Goal: Navigation & Orientation: Find specific page/section

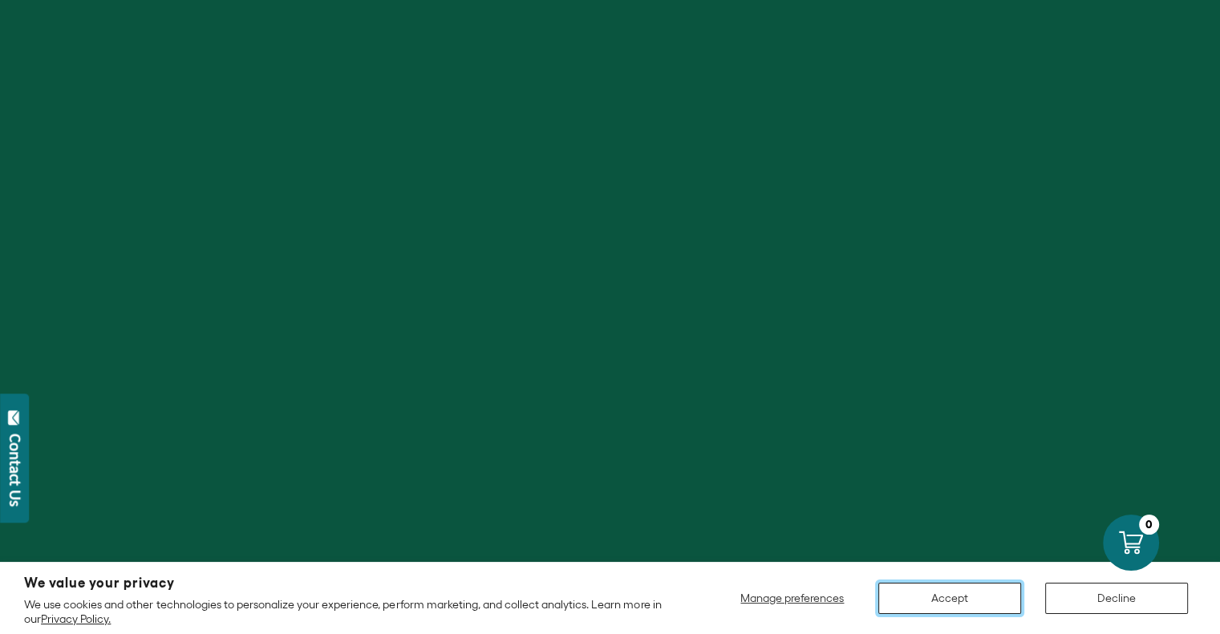
click at [922, 589] on button "Accept" at bounding box center [949, 598] width 143 height 31
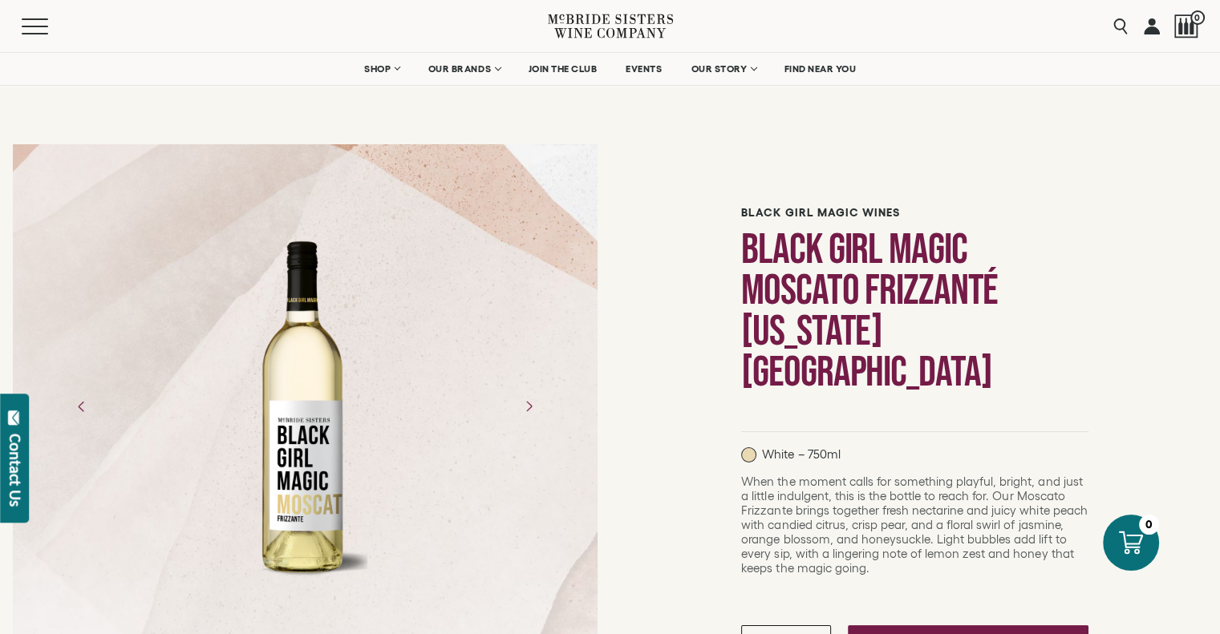
click at [27, 39] on div "Menu" at bounding box center [285, 26] width 526 height 52
click at [38, 18] on span "Mobile Menu Trigger" at bounding box center [39, 19] width 34 height 2
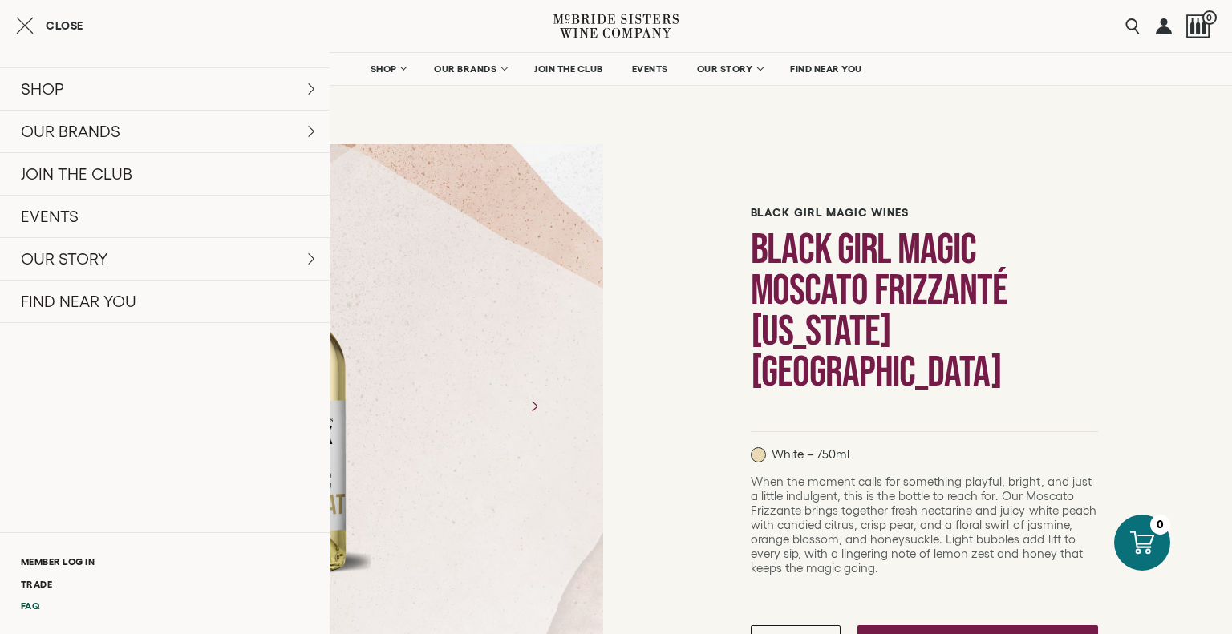
click at [32, 601] on link "FAQ" at bounding box center [165, 606] width 330 height 22
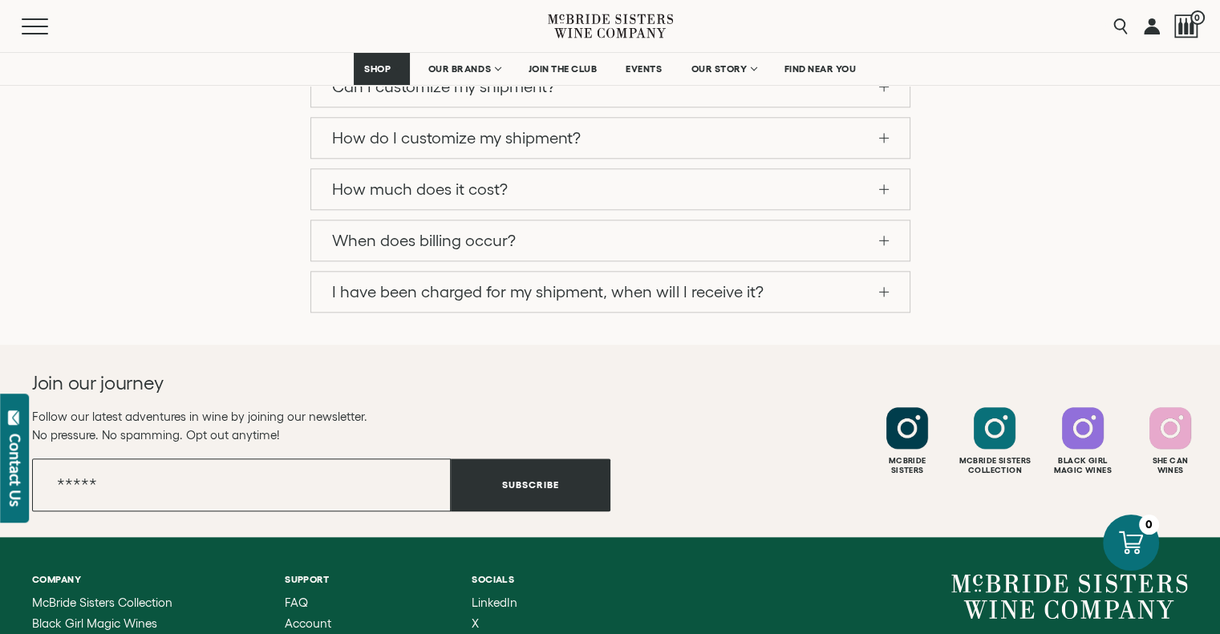
scroll to position [1668, 0]
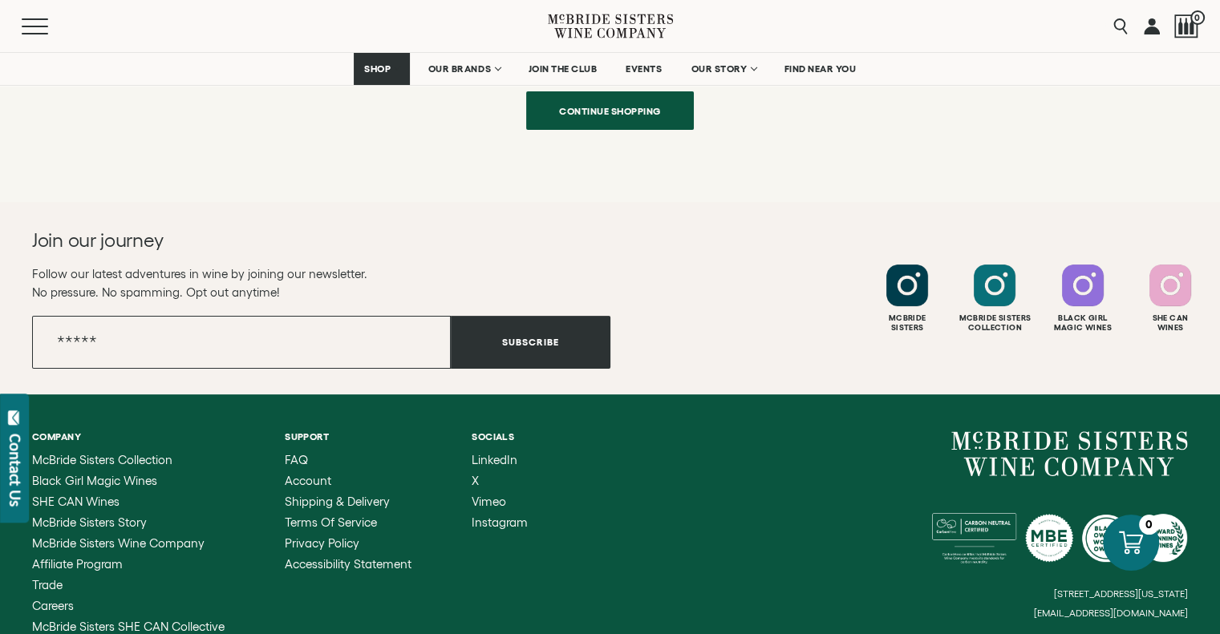
scroll to position [529, 0]
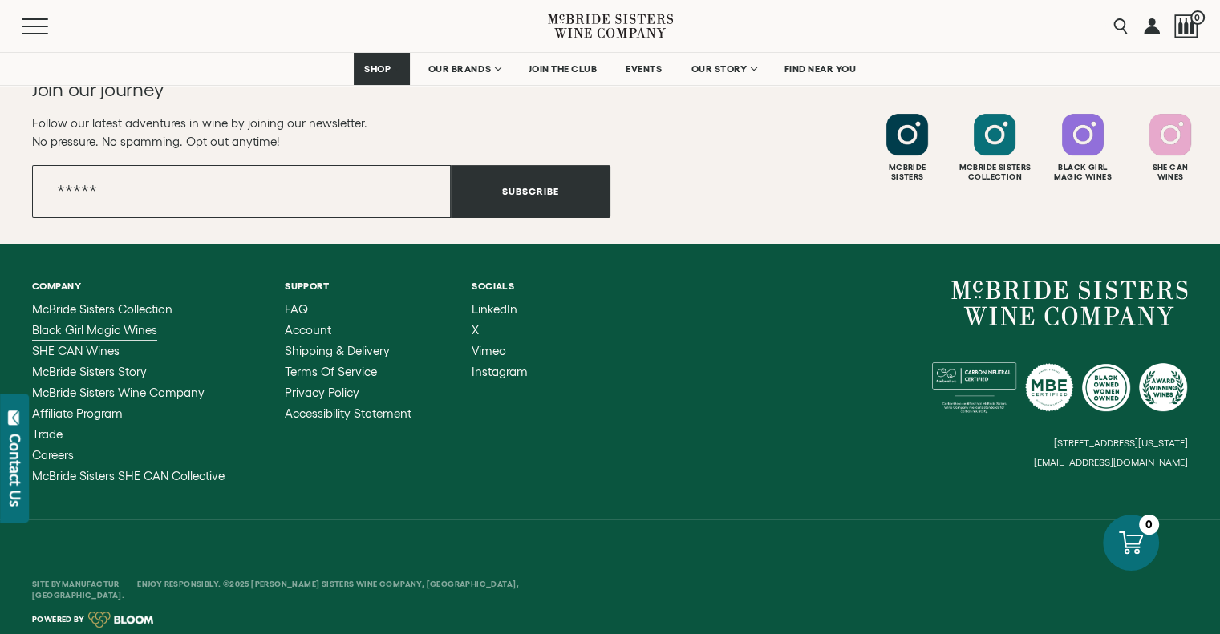
click at [122, 334] on span "Black Girl Magic Wines" at bounding box center [94, 330] width 125 height 14
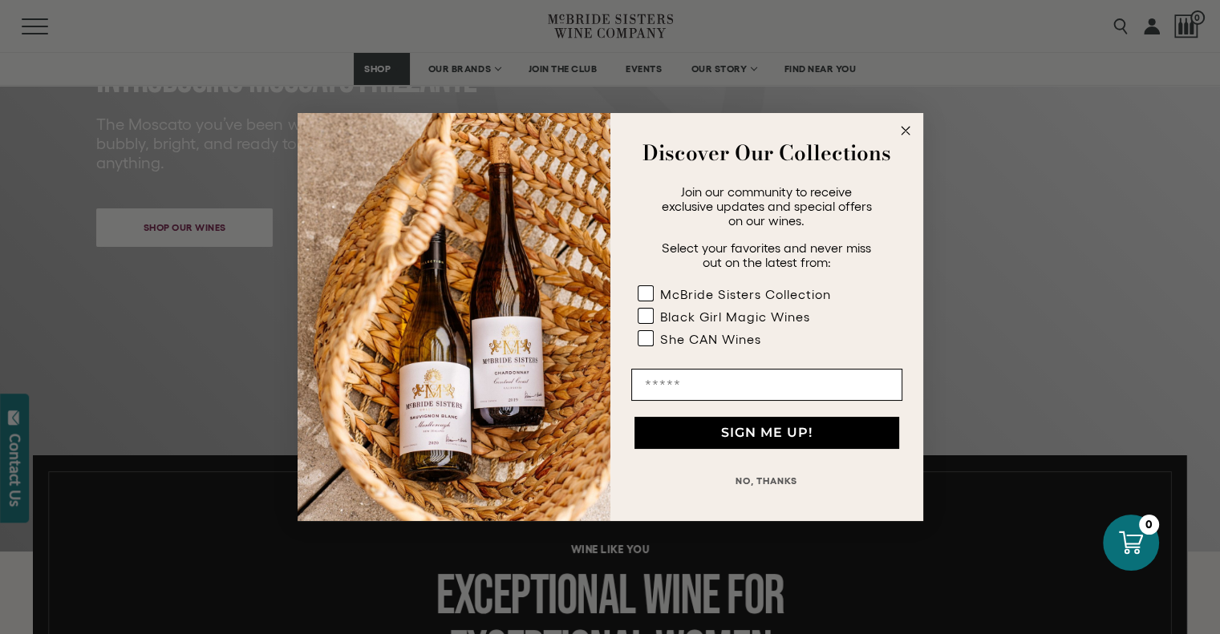
scroll to position [471, 0]
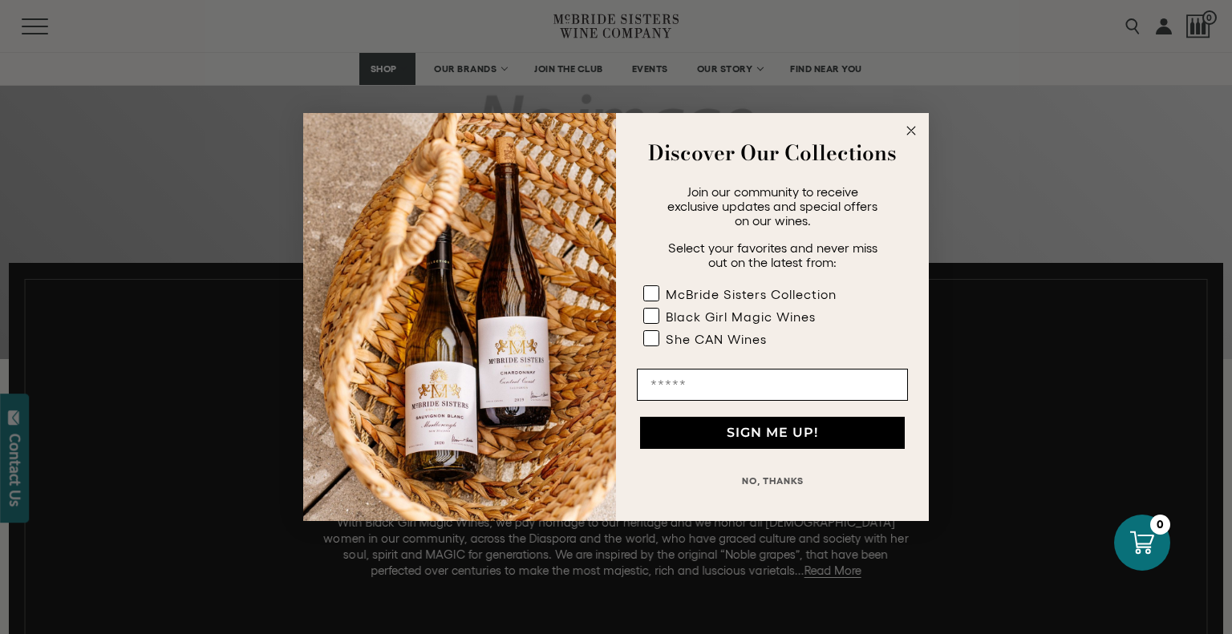
click at [912, 130] on icon "Close dialog" at bounding box center [911, 131] width 8 height 8
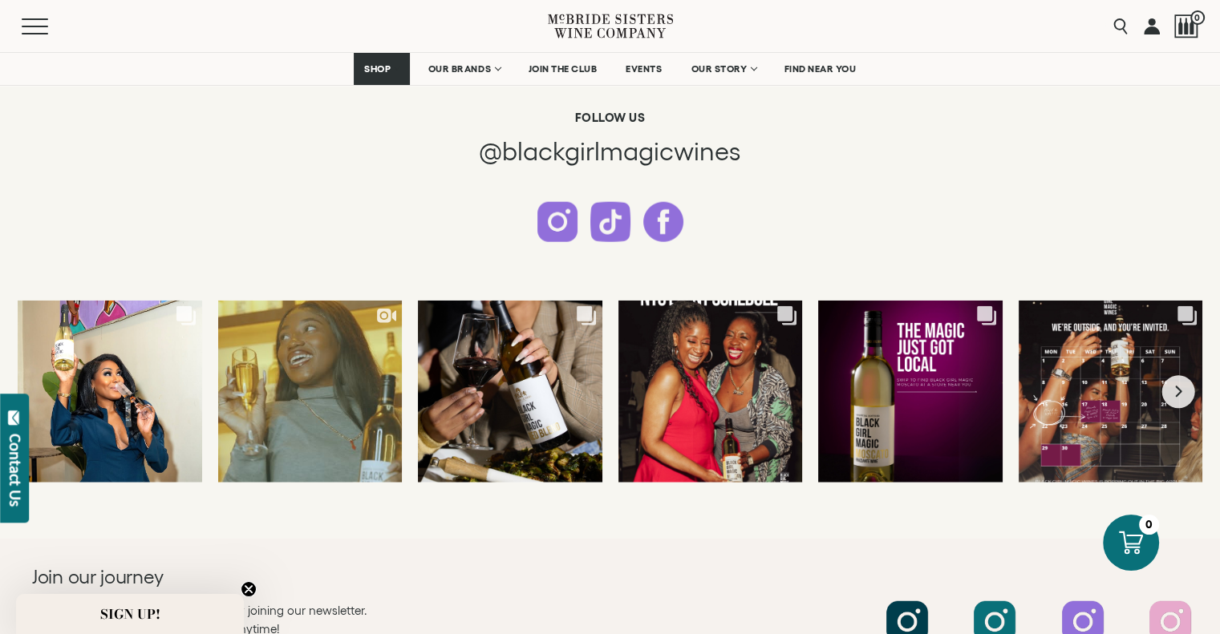
scroll to position [3942, 0]
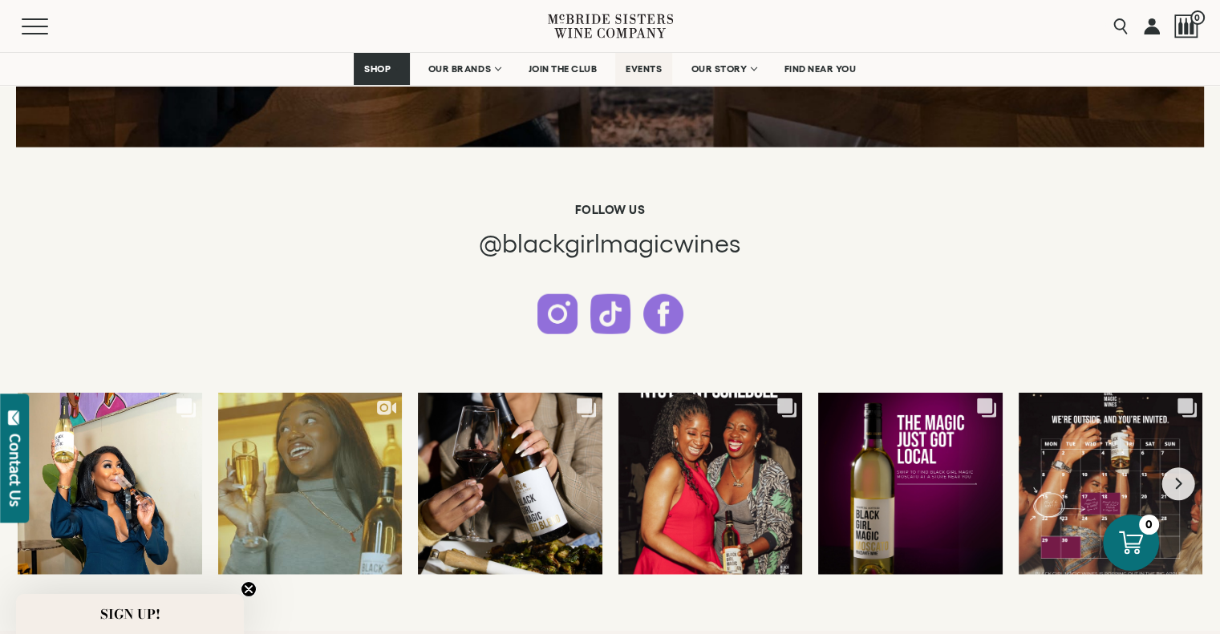
click at [634, 72] on span "EVENTS" at bounding box center [643, 68] width 36 height 11
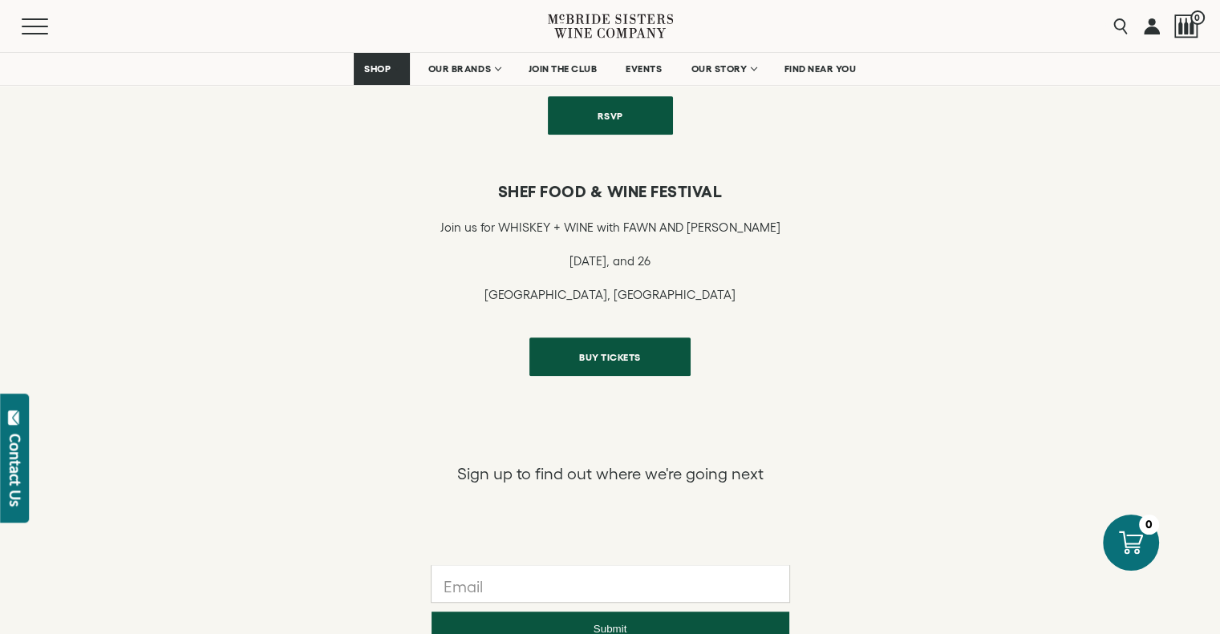
scroll to position [1123, 0]
